Goal: Transaction & Acquisition: Download file/media

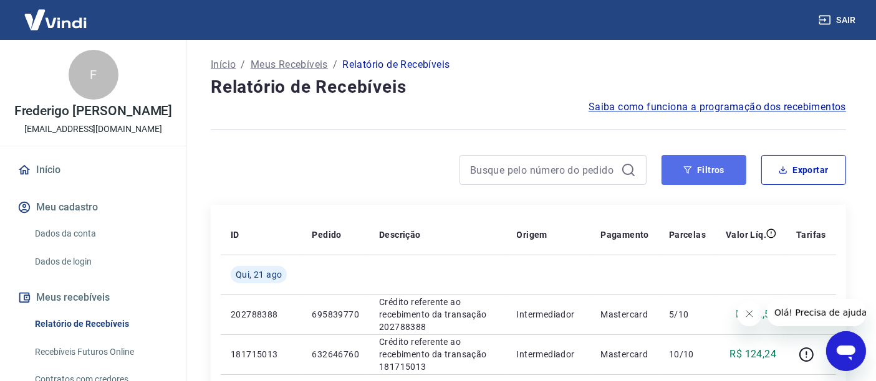
click at [723, 166] on button "Filtros" at bounding box center [703, 170] width 85 height 30
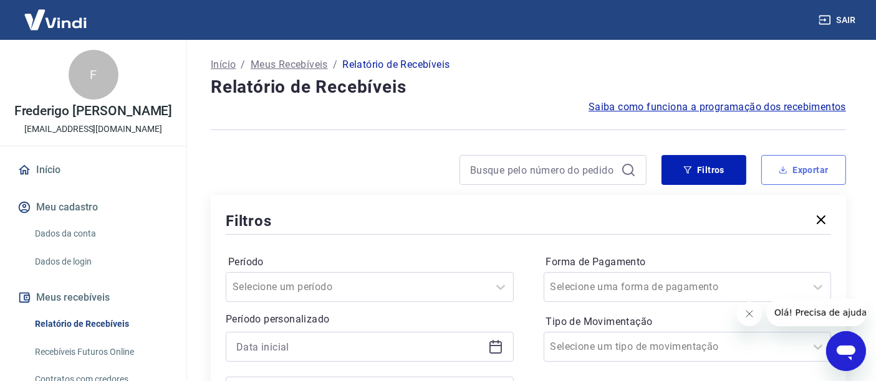
click at [802, 166] on button "Exportar" at bounding box center [803, 170] width 85 height 30
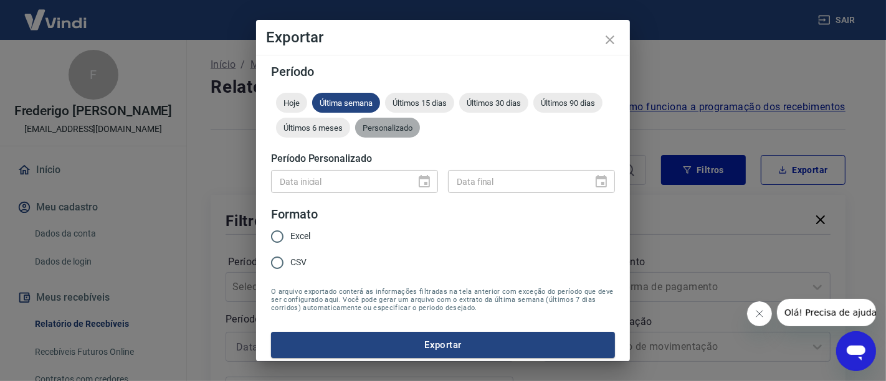
click at [420, 128] on span "Personalizado" at bounding box center [387, 127] width 65 height 9
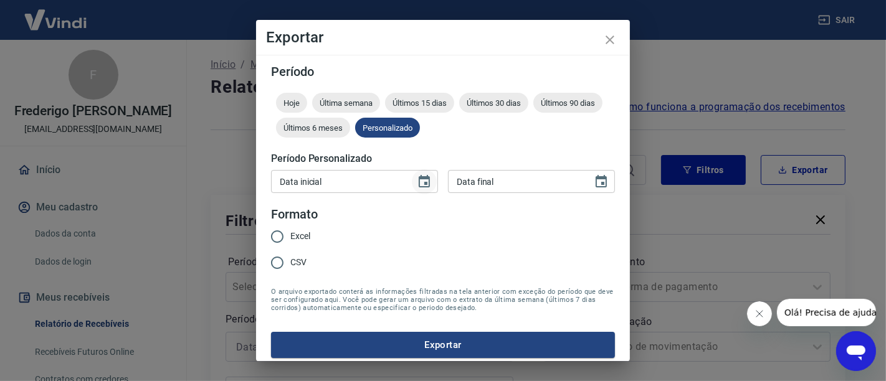
click at [423, 180] on icon "Choose date" at bounding box center [424, 182] width 15 height 15
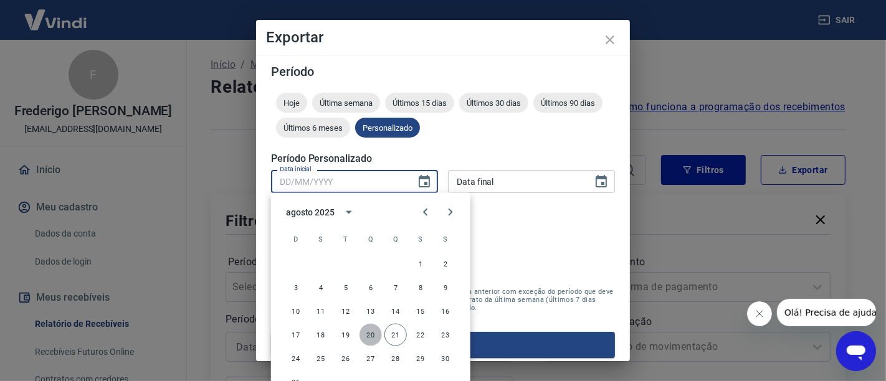
click at [373, 336] on button "20" at bounding box center [371, 335] width 22 height 22
type input "[DATE]"
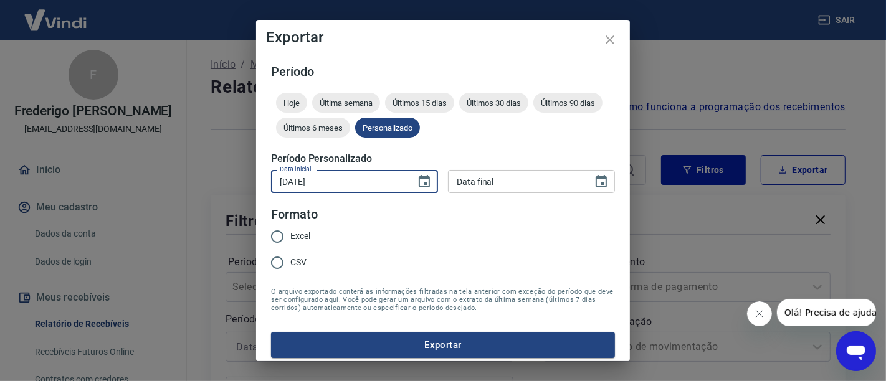
click at [371, 189] on input "[DATE]" at bounding box center [339, 181] width 136 height 23
click at [456, 181] on input "DD/MM/YYYY" at bounding box center [516, 181] width 136 height 23
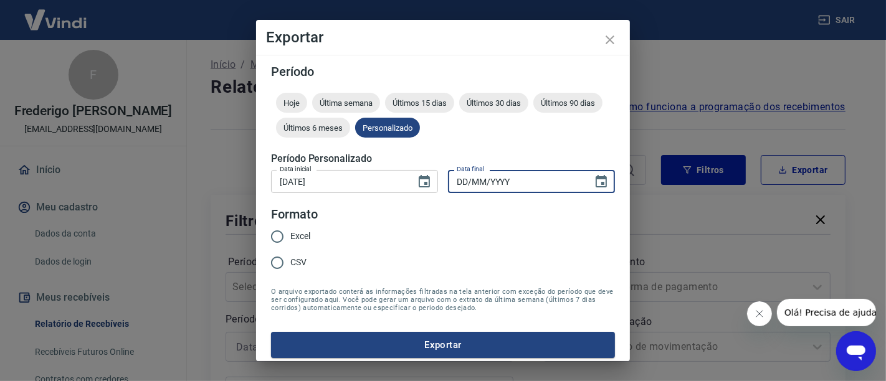
paste input "[DATE]"
type input "[DATE]"
click at [279, 236] on input "Excel" at bounding box center [277, 237] width 26 height 26
radio input "true"
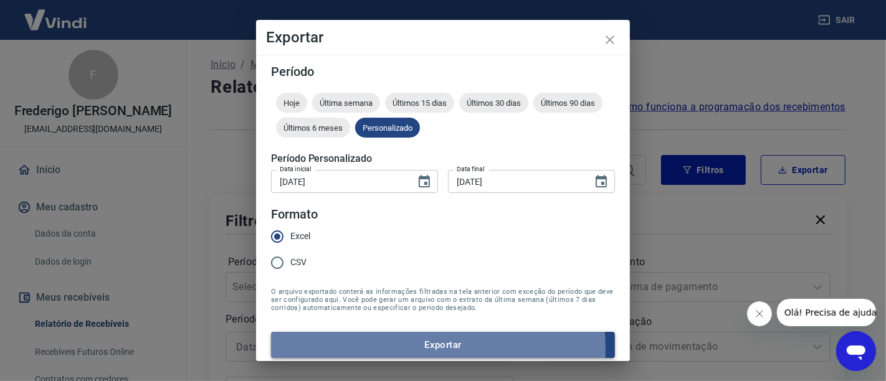
click at [368, 350] on button "Exportar" at bounding box center [443, 345] width 344 height 26
